Goal: Find specific page/section: Find specific page/section

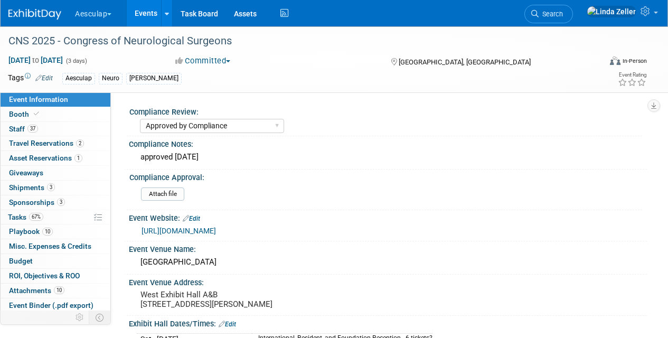
select select "Approved by Compliance"
select select "Neuro"
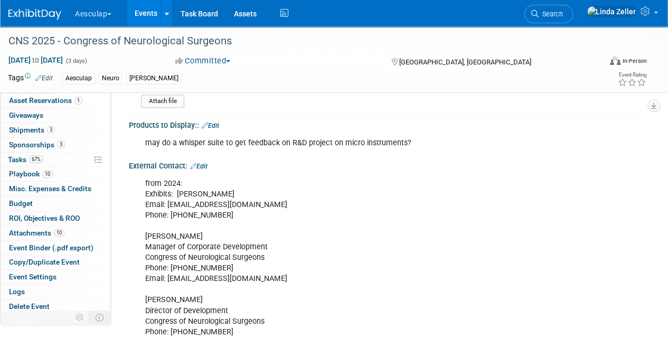
scroll to position [528, 0]
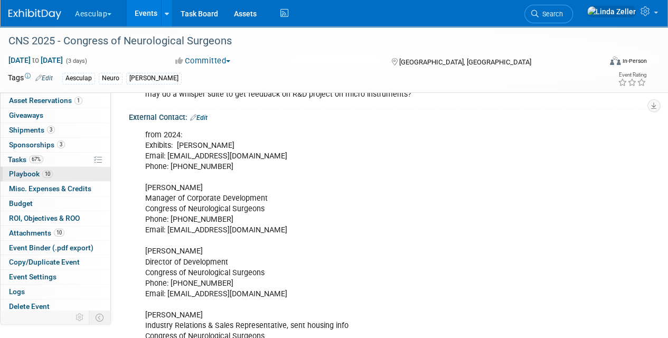
click at [13, 170] on span "Playbook 10" at bounding box center [31, 174] width 44 height 8
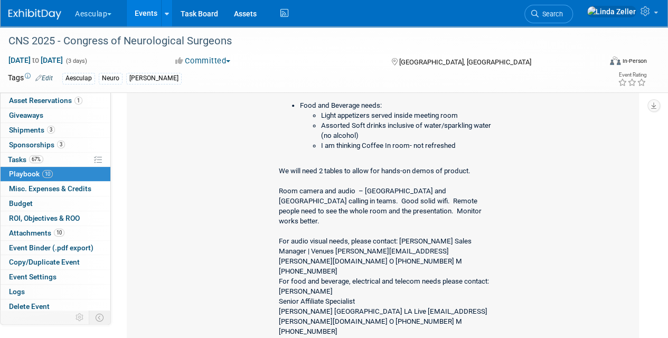
scroll to position [898, 0]
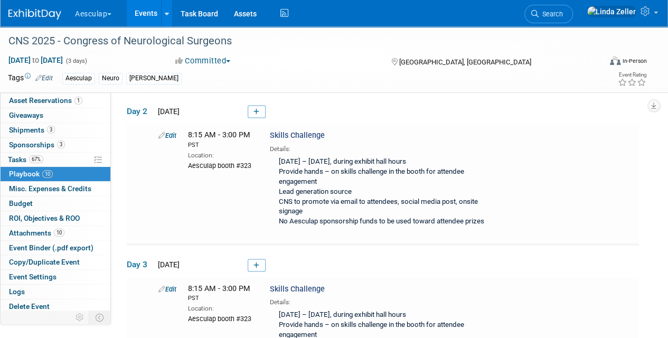
click at [573, 20] on link "Search" at bounding box center [549, 14] width 49 height 18
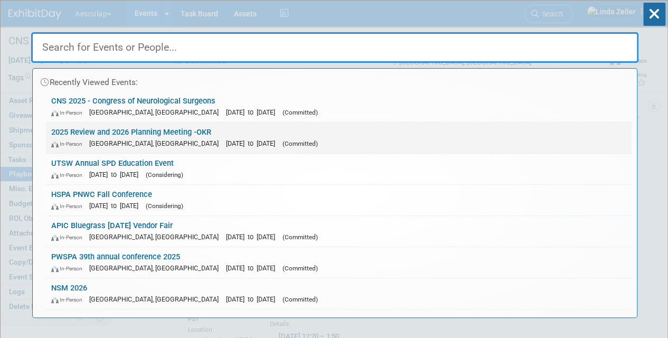
click at [61, 132] on link "2025 Review and 2026 Planning Meeting -OKR In-Person [GEOGRAPHIC_DATA], [GEOGRA…" at bounding box center [339, 138] width 586 height 31
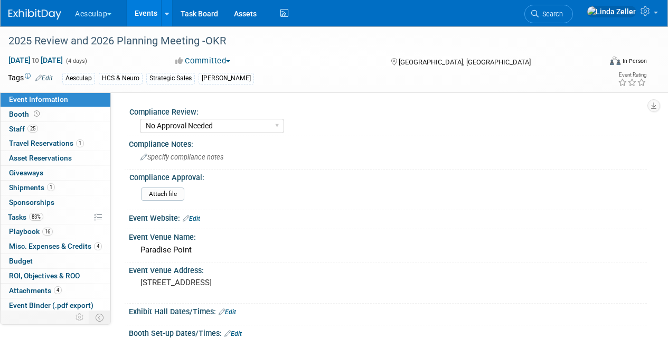
select select "No Approval Needed"
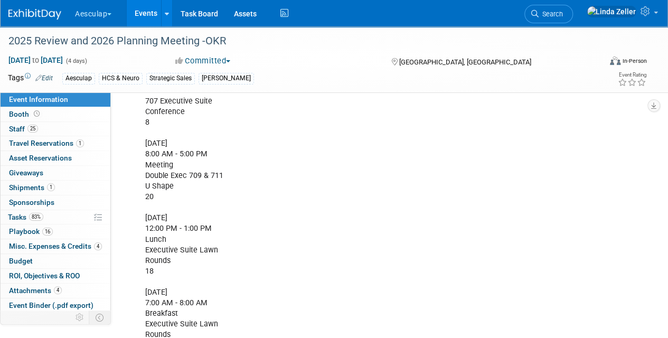
scroll to position [1057, 0]
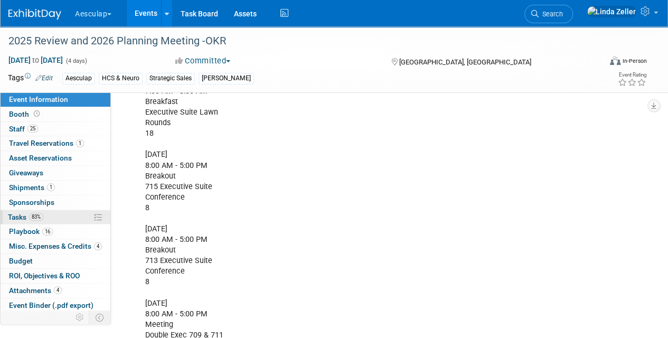
click at [21, 213] on span "Tasks 83%" at bounding box center [25, 217] width 35 height 8
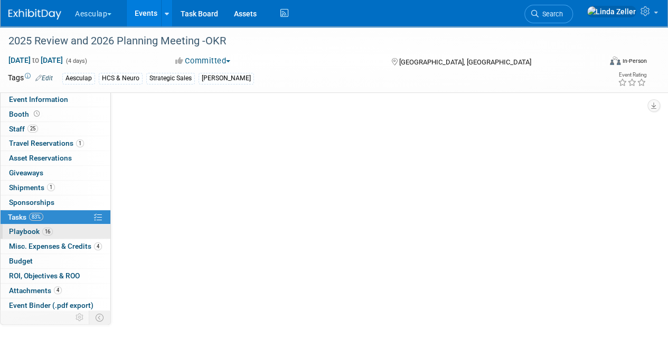
scroll to position [0, 0]
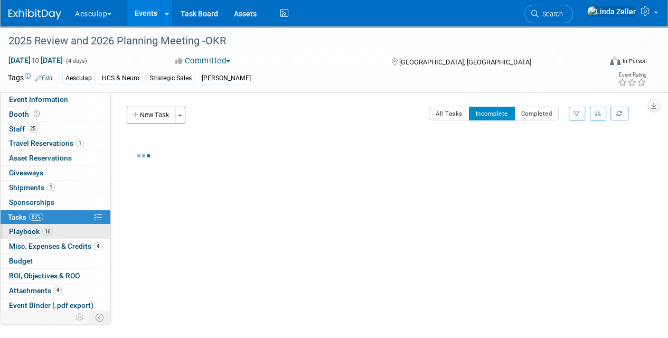
click at [19, 227] on span "Playbook 16" at bounding box center [31, 231] width 44 height 8
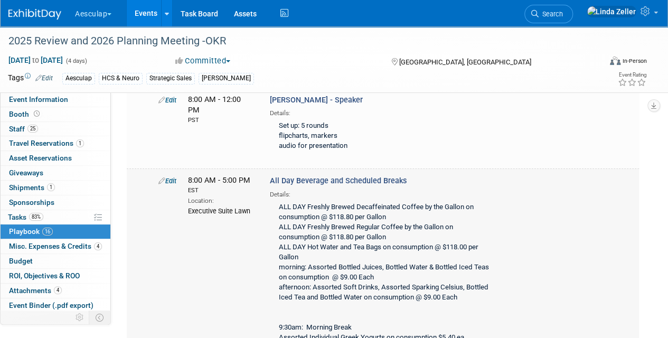
scroll to position [3804, 0]
